Goal: Communication & Community: Answer question/provide support

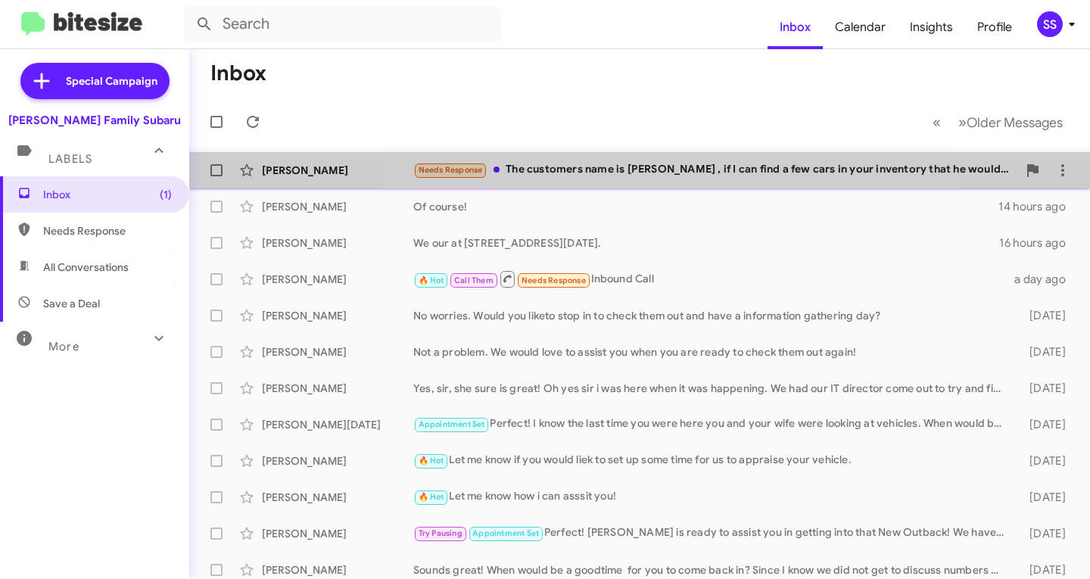
click at [672, 173] on div "Needs Response The customers name is [PERSON_NAME] , if I can find a few cars i…" at bounding box center [715, 169] width 604 height 17
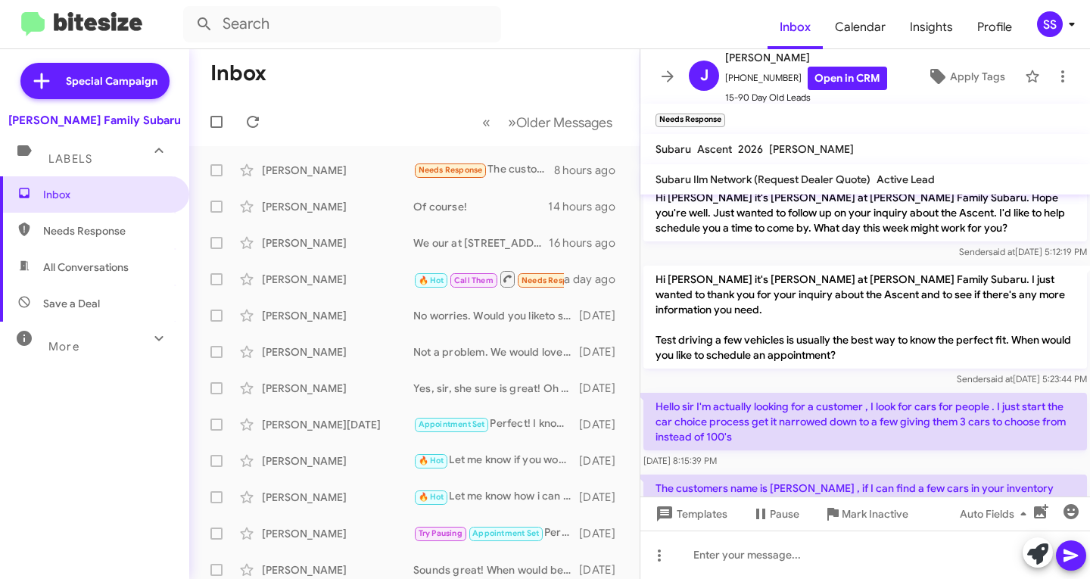
scroll to position [126, 0]
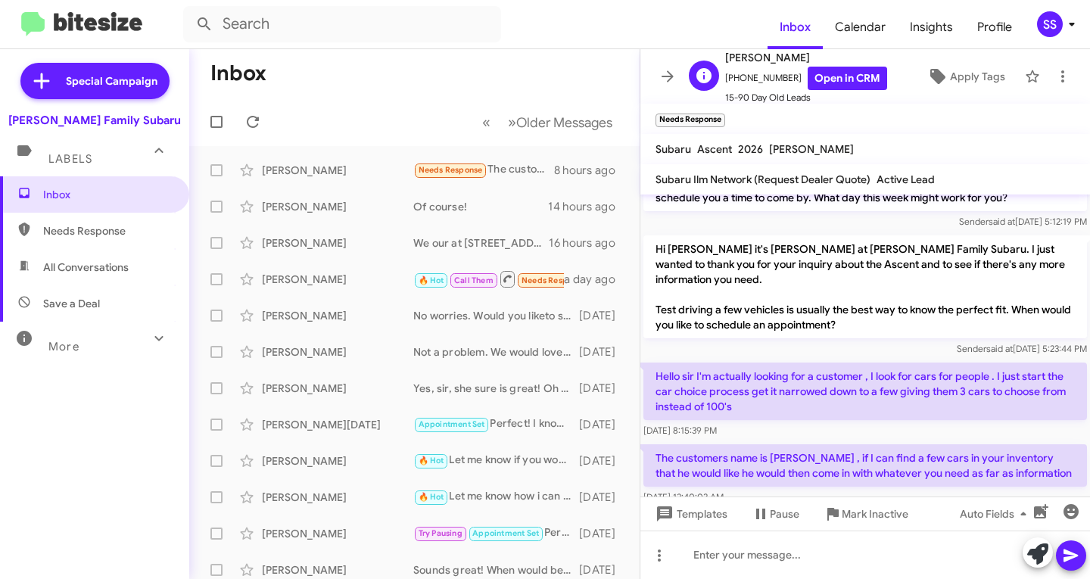
click at [840, 92] on span "15-90 Day Old Leads" at bounding box center [806, 97] width 162 height 15
click at [826, 80] on link "Open in CRM" at bounding box center [848, 78] width 80 height 23
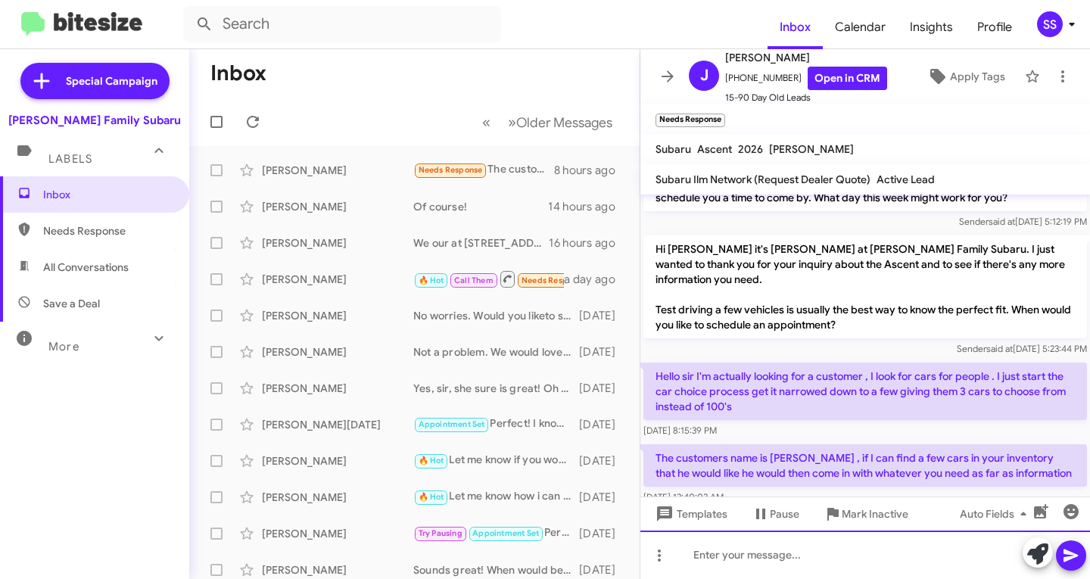
click at [764, 562] on div at bounding box center [866, 555] width 450 height 48
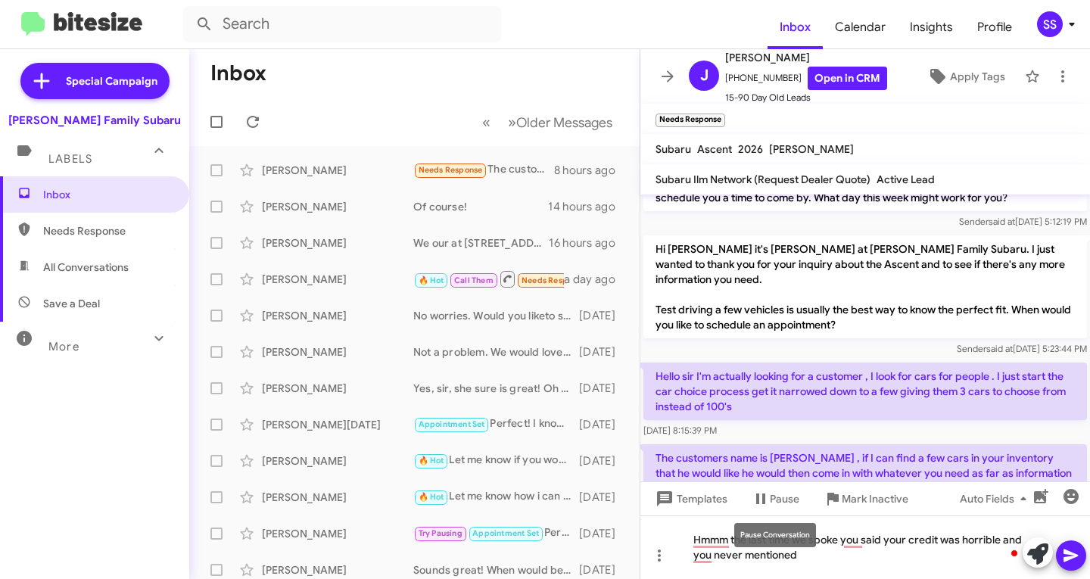
click at [731, 546] on mat-tooltip-component "Pause Conversation" at bounding box center [775, 535] width 103 height 45
click at [732, 541] on mat-tooltip-component "Pause Conversation" at bounding box center [775, 535] width 103 height 45
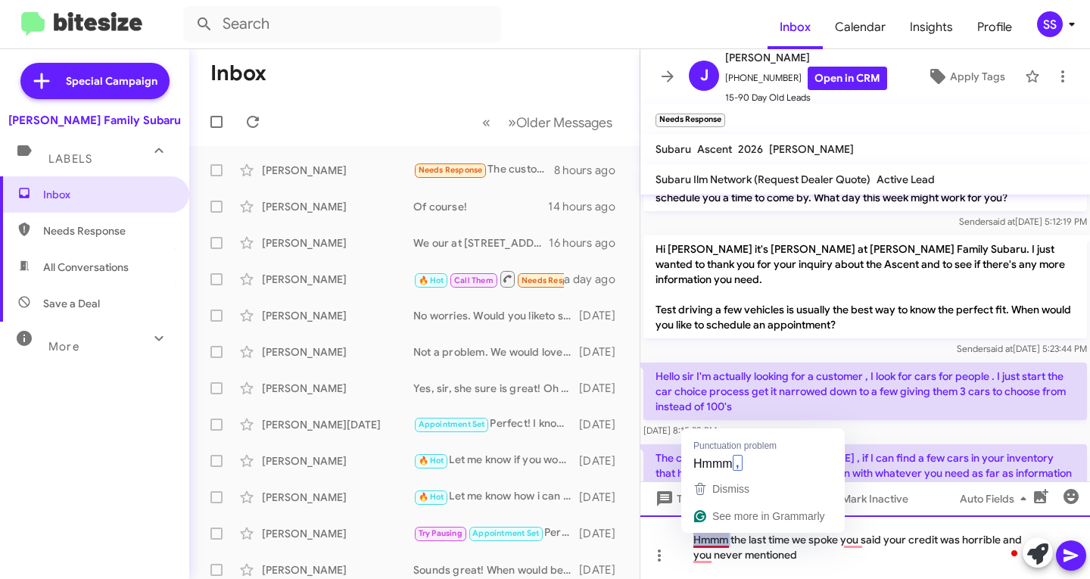
drag, startPoint x: 732, startPoint y: 542, endPoint x: 633, endPoint y: 534, distance: 99.6
click at [633, 536] on div "Inbox « Previous » Next Older Messages [PERSON_NAME] Needs Response The custome…" at bounding box center [639, 314] width 901 height 530
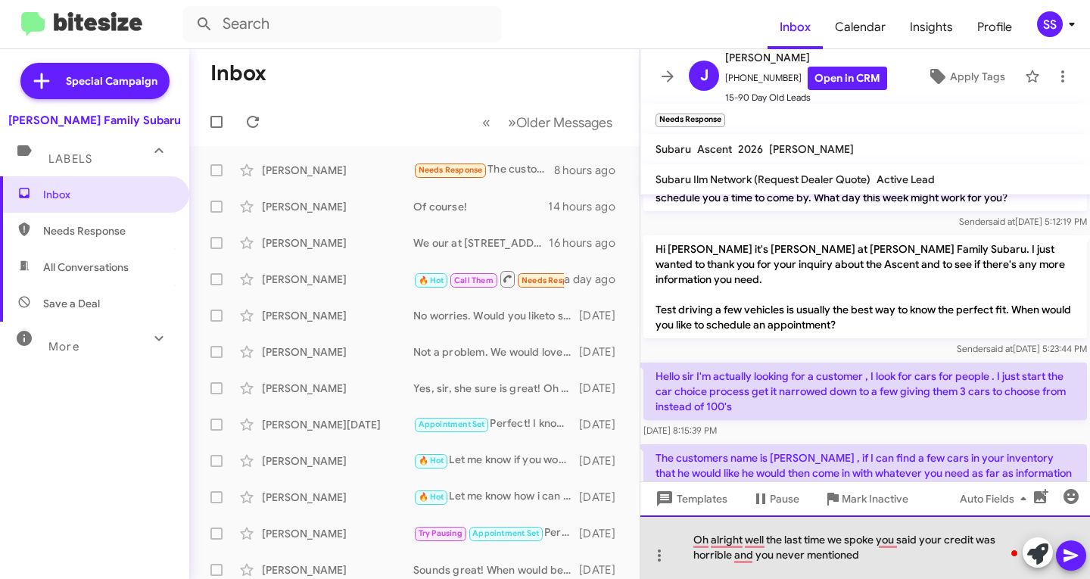
click at [872, 560] on div "Oh alright well the last time we spoke you said your credit was horrible and yo…" at bounding box center [866, 548] width 450 height 64
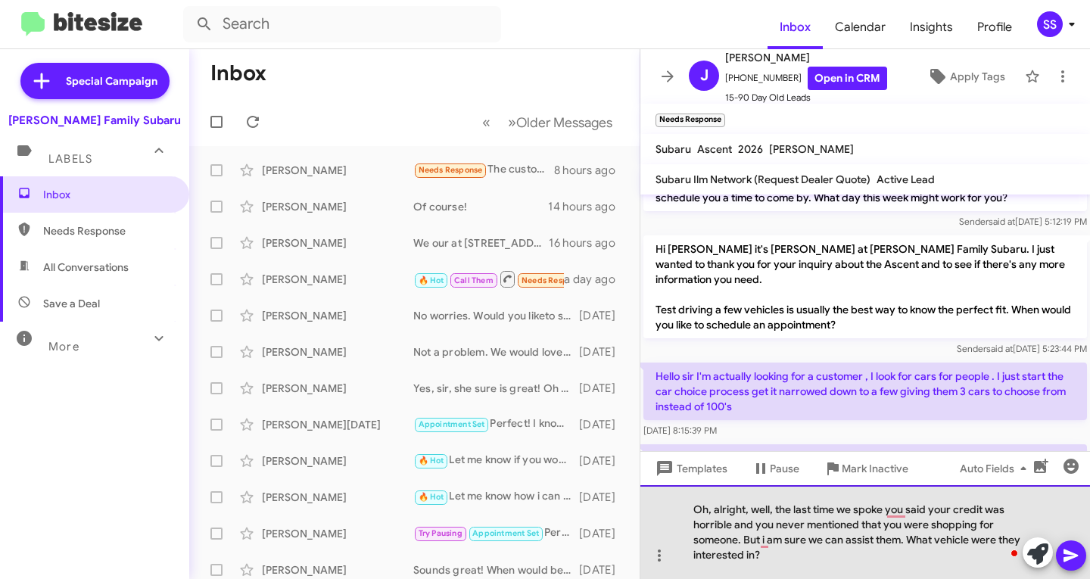
click at [822, 544] on div "Oh, alright, well, the last time we spoke you said your credit was horrible and…" at bounding box center [866, 532] width 450 height 94
click at [814, 554] on div "Oh, alright, well, the last time we spoke you said your credit was horrible and…" at bounding box center [866, 532] width 450 height 94
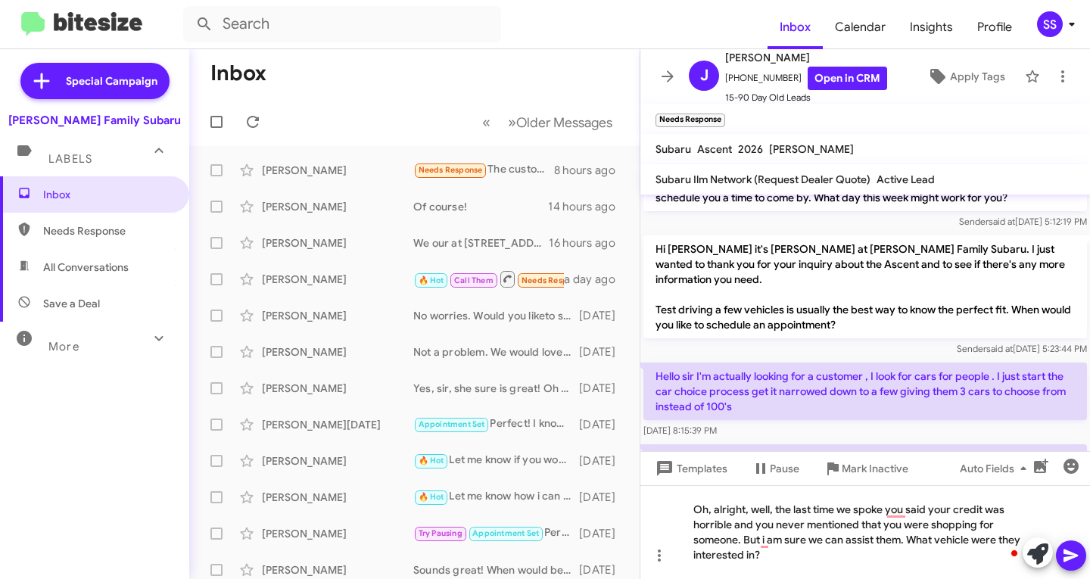
click at [1067, 550] on icon at bounding box center [1071, 556] width 18 height 18
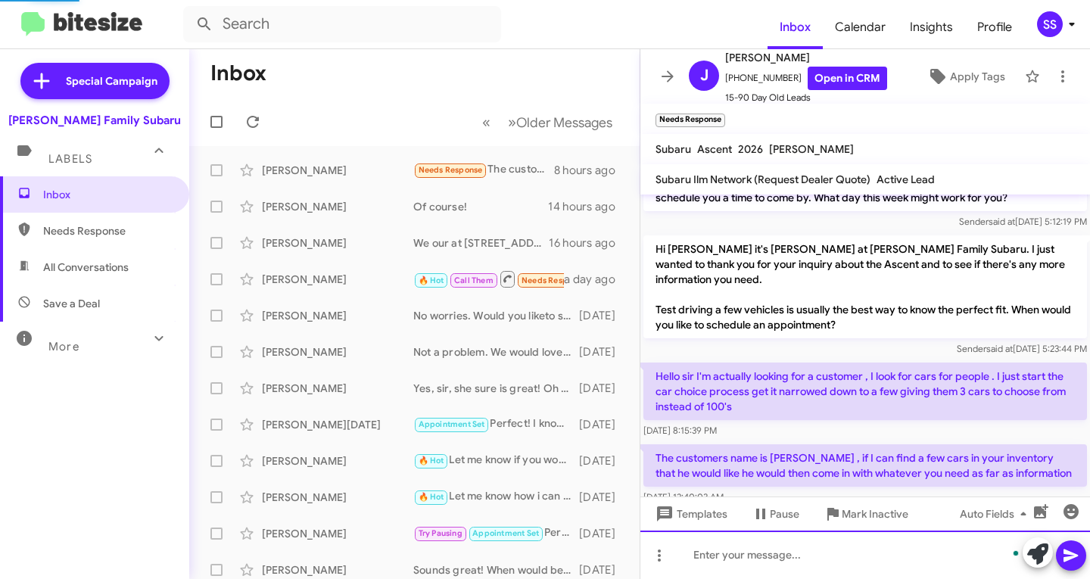
scroll to position [211, 0]
